Goal: Contribute content: Add original content to the website for others to see

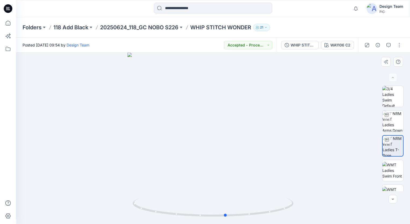
click at [324, 163] on div at bounding box center [213, 138] width 394 height 171
drag, startPoint x: 164, startPoint y: 171, endPoint x: 191, endPoint y: 178, distance: 27.5
drag, startPoint x: 225, startPoint y: 217, endPoint x: 255, endPoint y: 216, distance: 30.1
click at [255, 216] on icon at bounding box center [214, 208] width 162 height 20
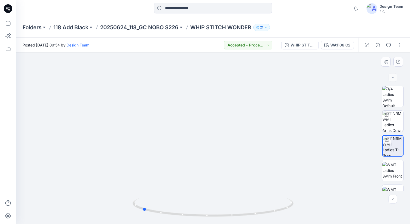
drag, startPoint x: 255, startPoint y: 213, endPoint x: 302, endPoint y: 203, distance: 48.3
click at [302, 203] on div at bounding box center [213, 138] width 394 height 171
click at [75, 26] on p "118 Add Black" at bounding box center [70, 28] width 35 height 8
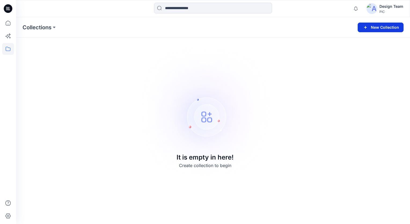
click at [395, 28] on button "New Collection" at bounding box center [381, 28] width 46 height 10
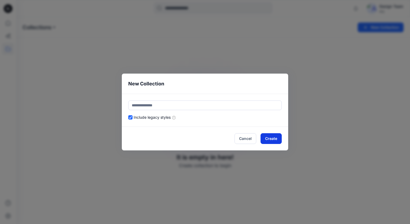
click at [274, 139] on button "Create" at bounding box center [271, 138] width 21 height 11
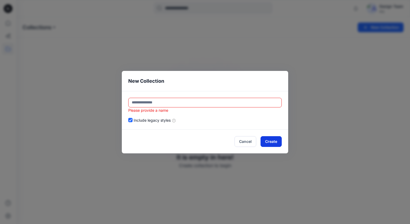
click at [271, 143] on button "Create" at bounding box center [271, 141] width 21 height 11
click at [240, 143] on button "Cancel" at bounding box center [246, 141] width 22 height 11
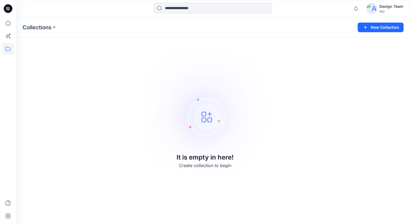
click at [393, 9] on div "Design Team" at bounding box center [392, 6] width 24 height 6
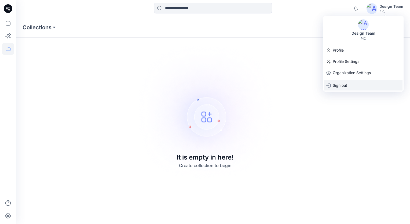
click at [351, 87] on div "Sign out" at bounding box center [363, 85] width 78 height 10
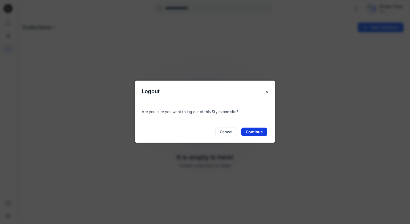
click at [249, 132] on button "Continue" at bounding box center [254, 132] width 26 height 9
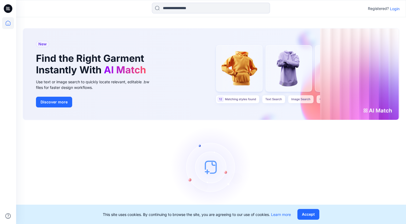
click at [397, 7] on p "Login" at bounding box center [395, 9] width 10 height 6
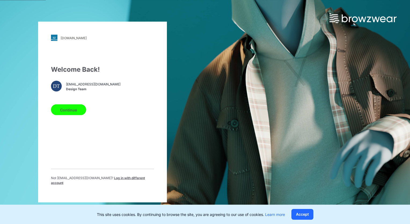
click at [61, 113] on button "Continue" at bounding box center [68, 109] width 35 height 11
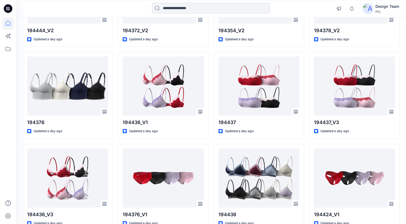
scroll to position [268, 0]
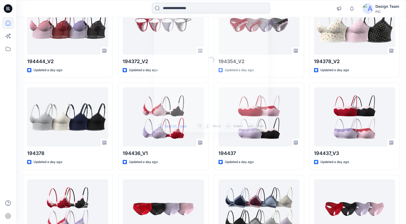
click at [178, 8] on input at bounding box center [211, 8] width 118 height 11
